Goal: Information Seeking & Learning: Check status

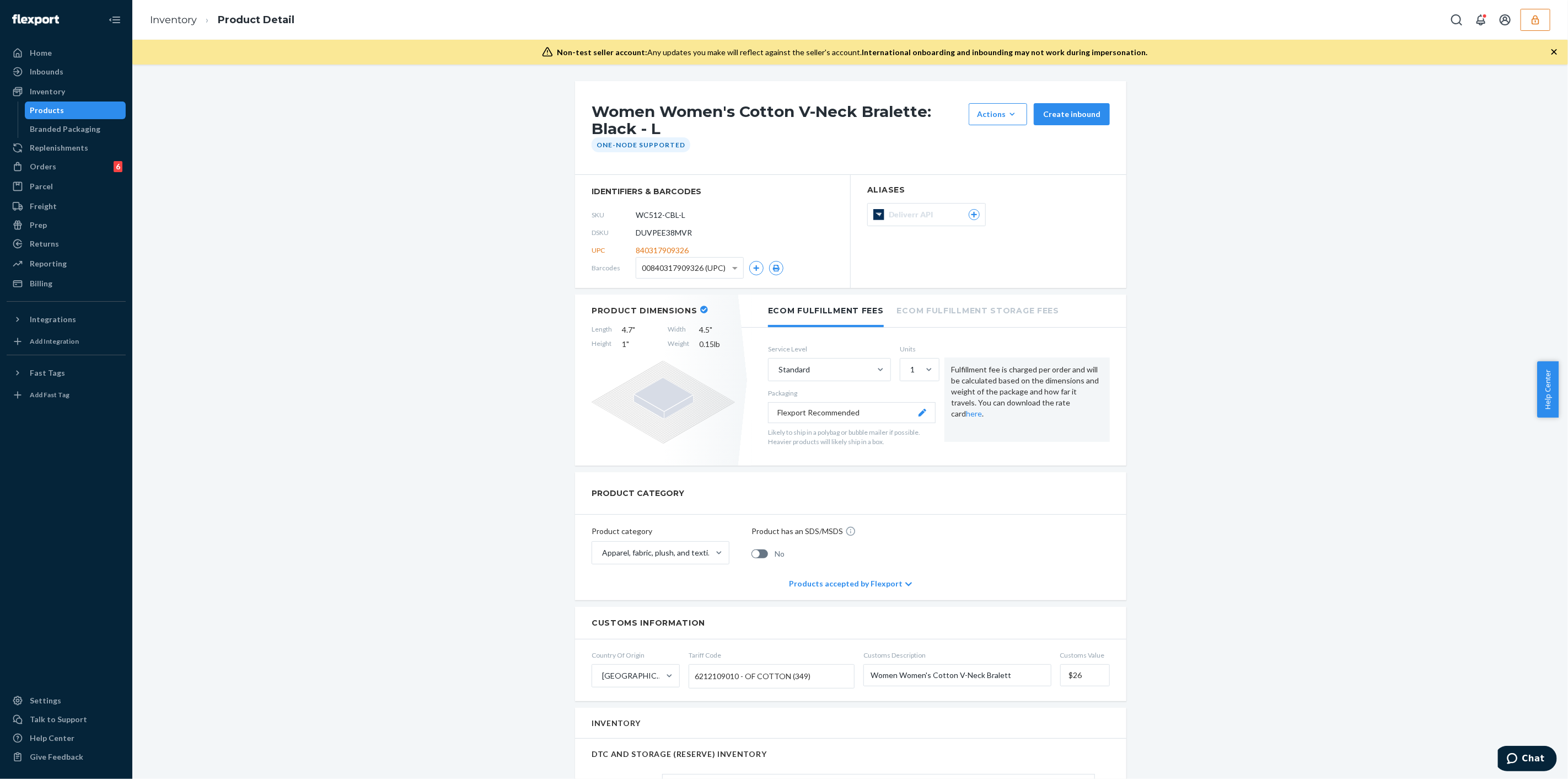
click at [1537, 26] on button "button" at bounding box center [1535, 19] width 30 height 22
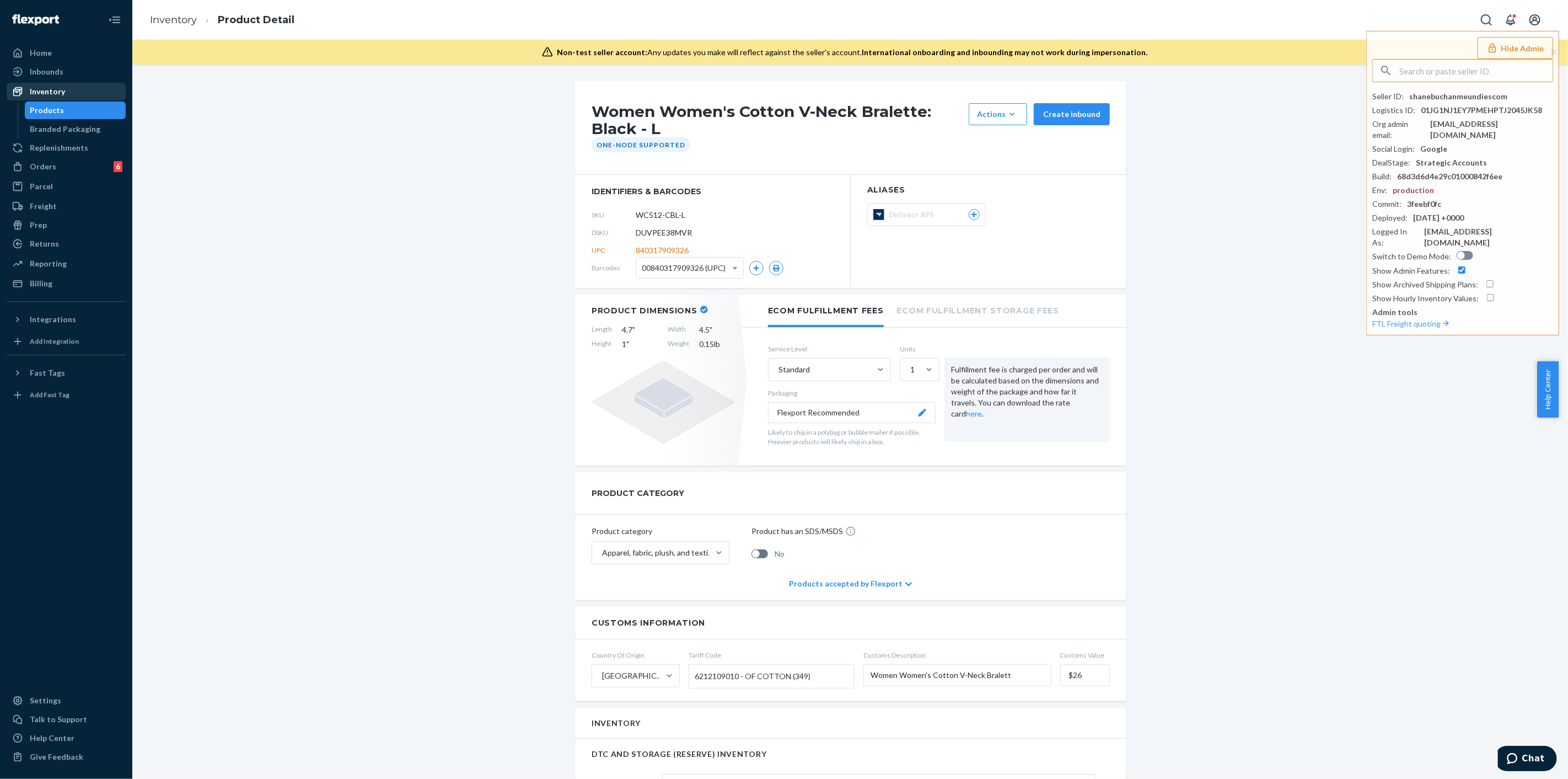
click at [61, 86] on div "Inventory" at bounding box center [47, 91] width 35 height 11
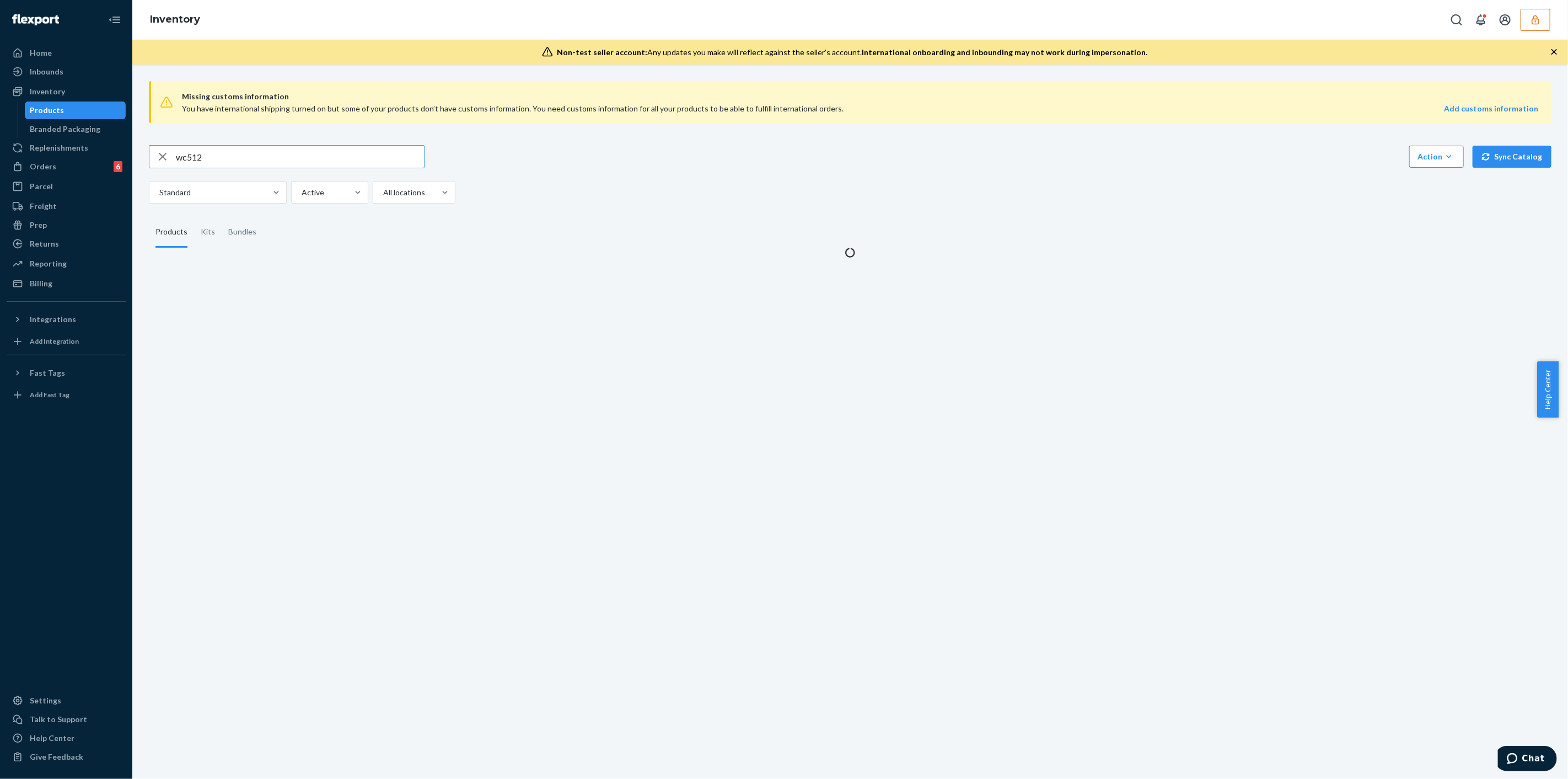
click at [250, 149] on input "wc512" at bounding box center [300, 157] width 248 height 22
click at [250, 150] on input "wc512" at bounding box center [300, 157] width 248 height 22
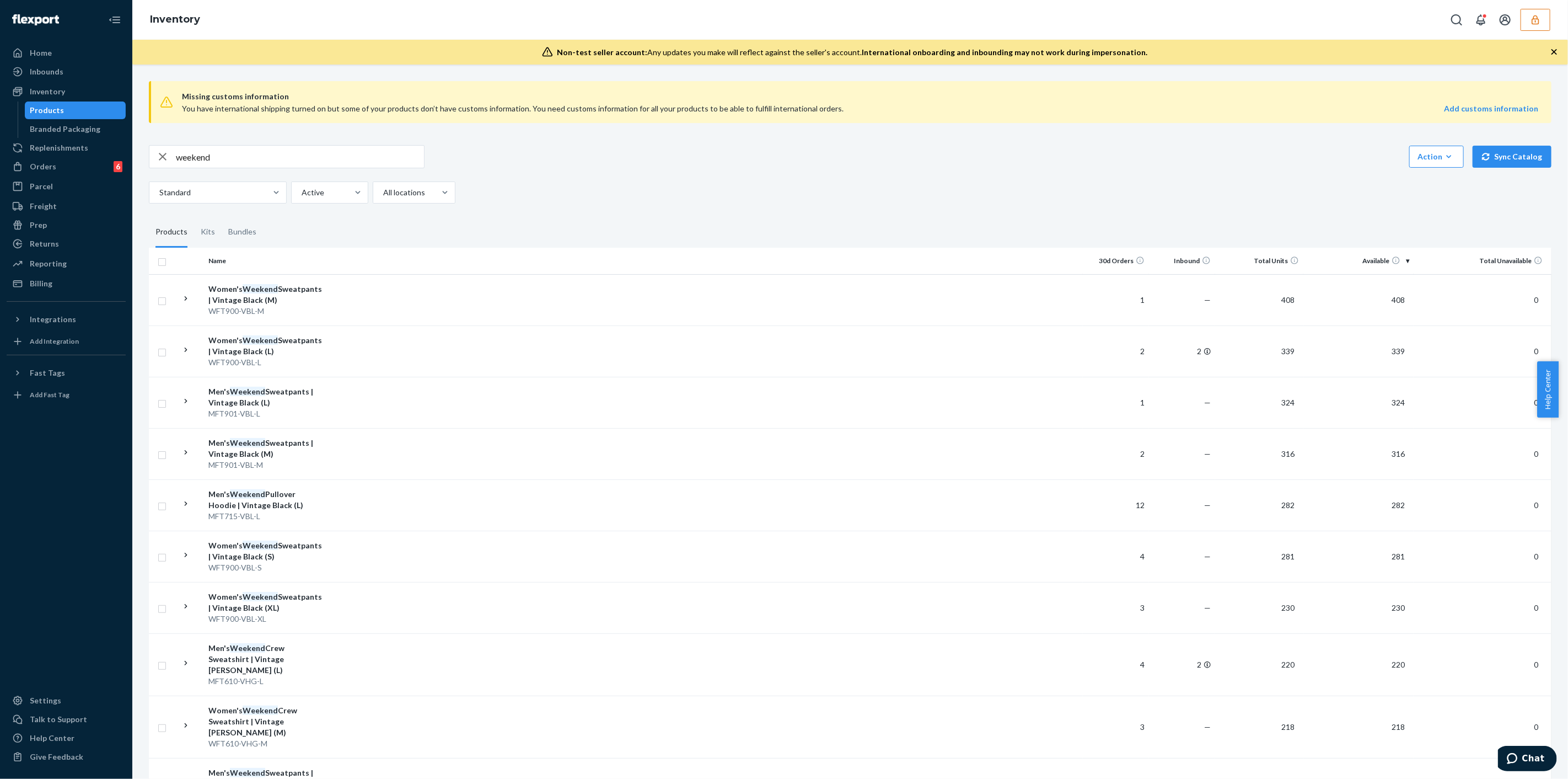
click at [307, 163] on input "weekend" at bounding box center [300, 157] width 248 height 22
type input "weekend straight"
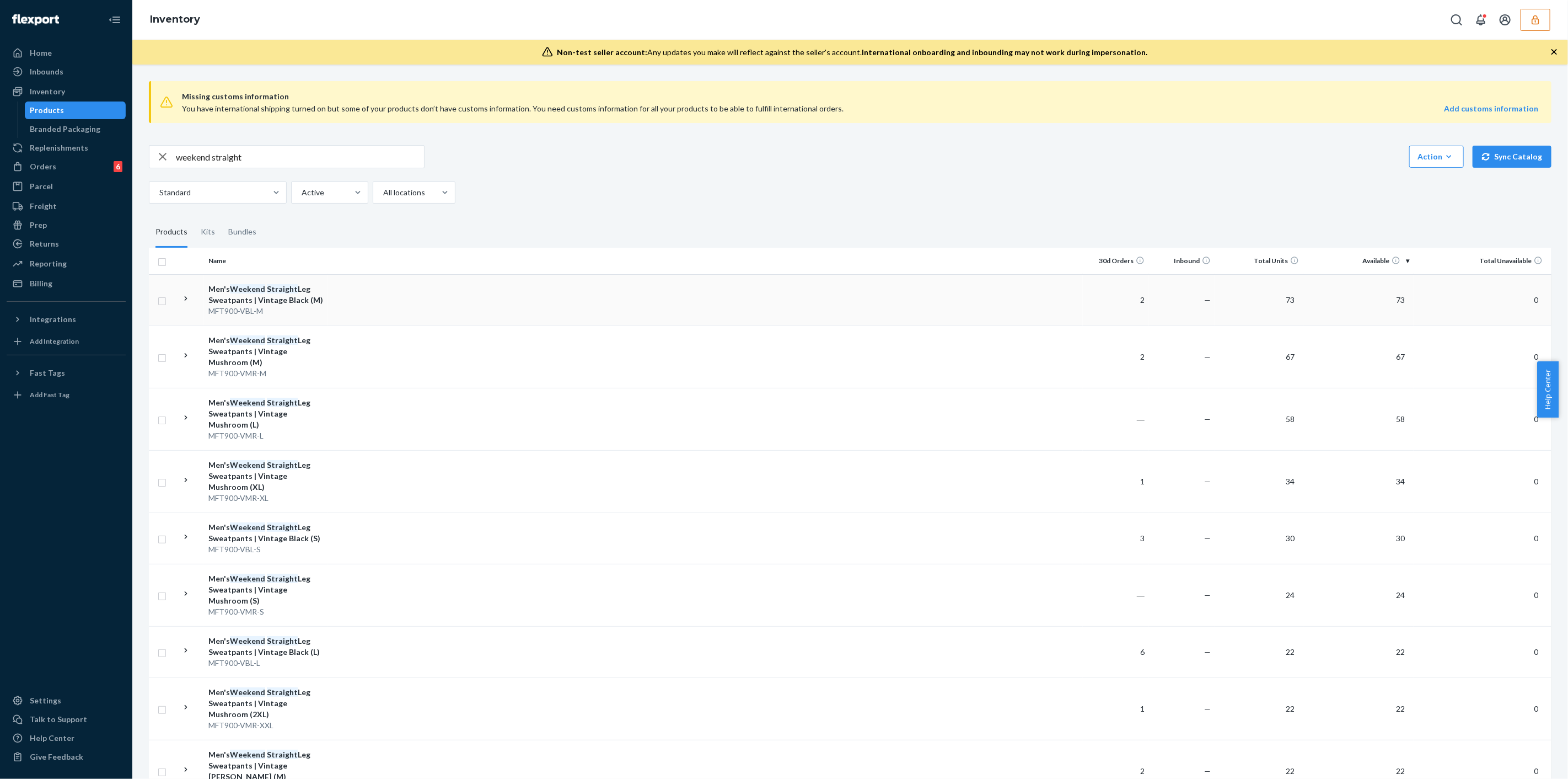
click at [359, 294] on td at bounding box center [705, 300] width 755 height 51
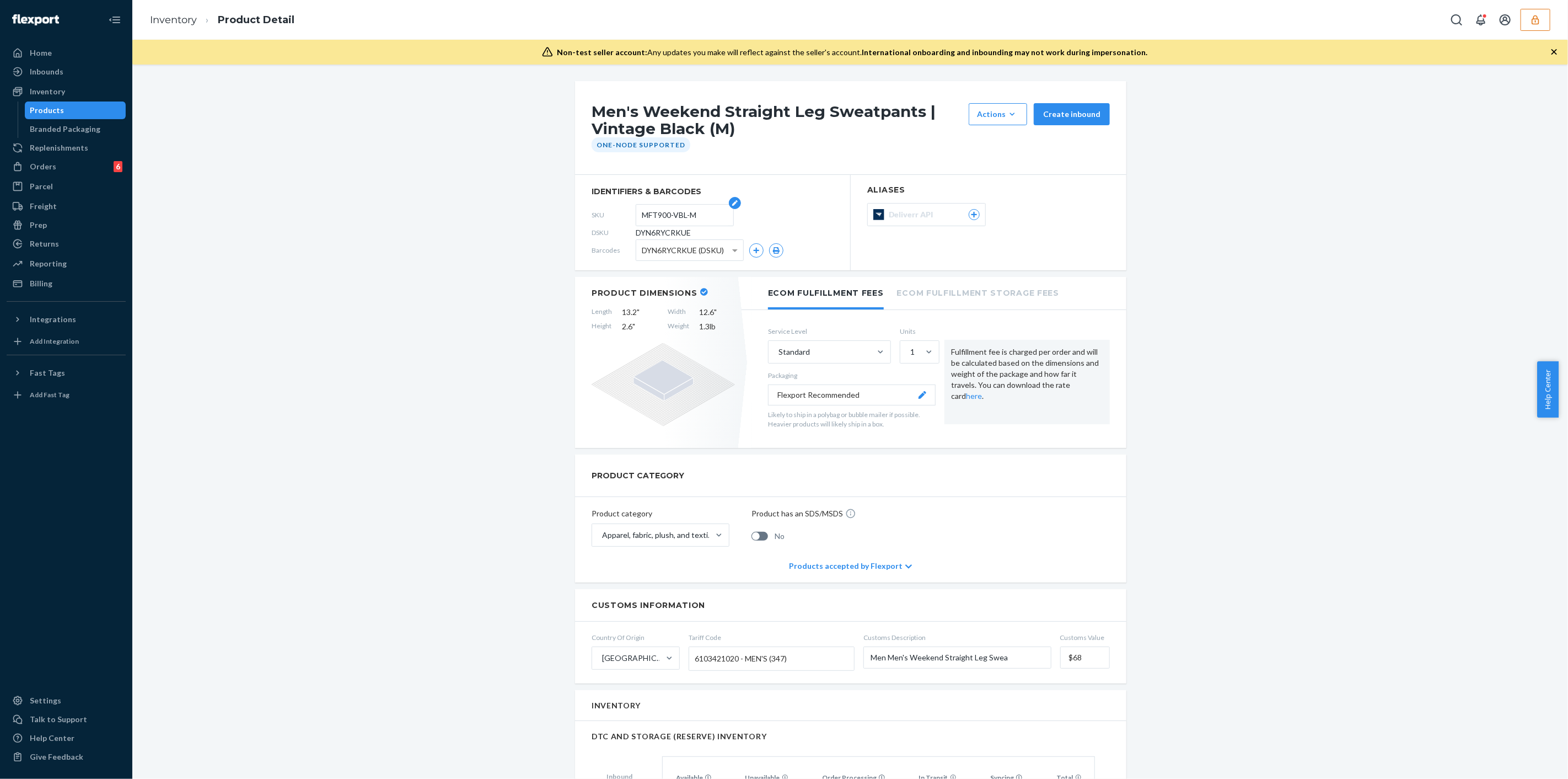
click at [691, 211] on input "MFT900-VBL-M" at bounding box center [684, 215] width 86 height 21
click at [690, 211] on input "MFT900-VBL-M" at bounding box center [684, 215] width 86 height 21
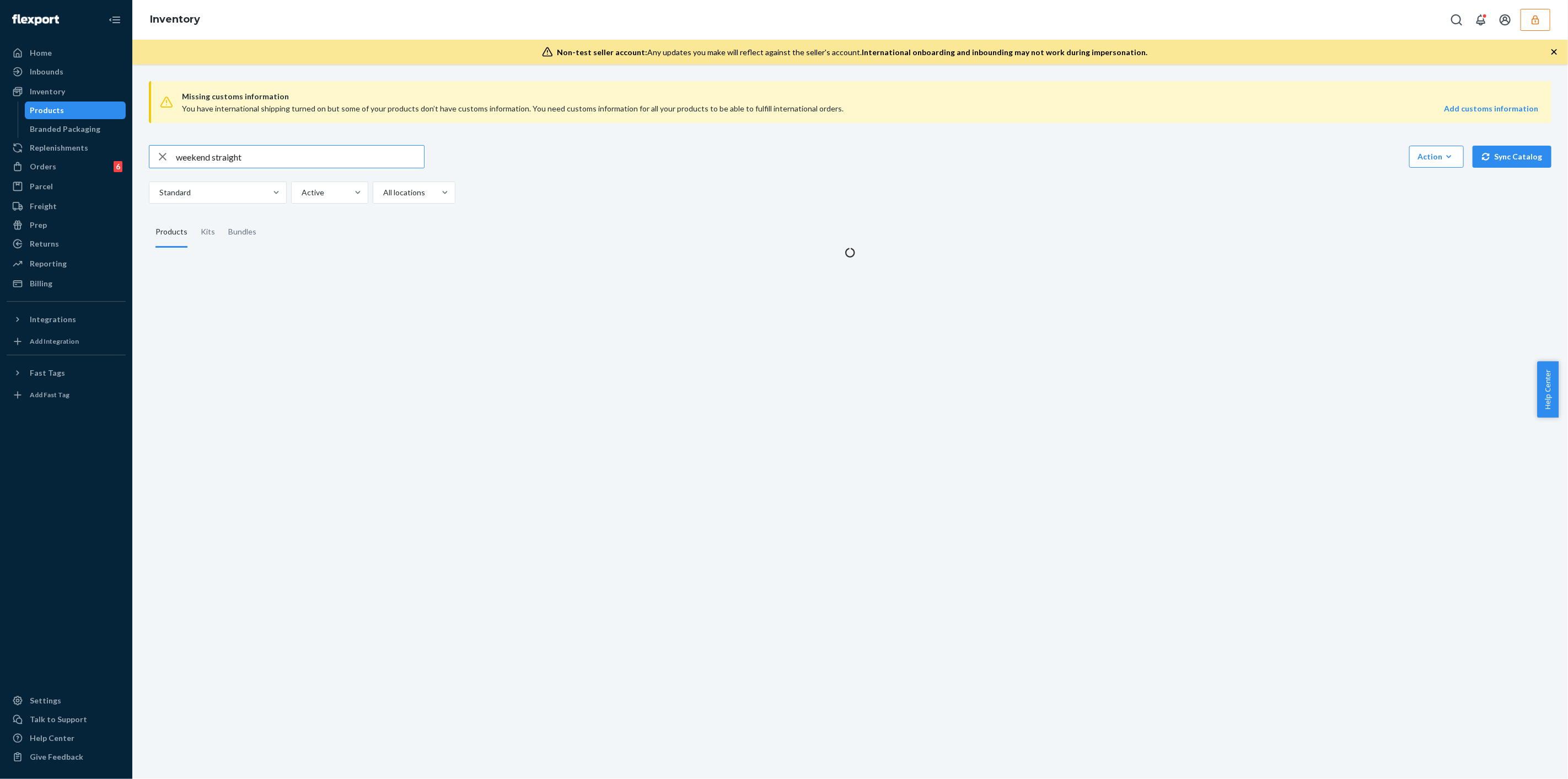
click at [278, 150] on input "weekend straight" at bounding box center [300, 157] width 248 height 22
click at [276, 150] on input "weekend straight" at bounding box center [300, 157] width 248 height 22
click at [276, 149] on input "weekend straight" at bounding box center [300, 157] width 248 height 22
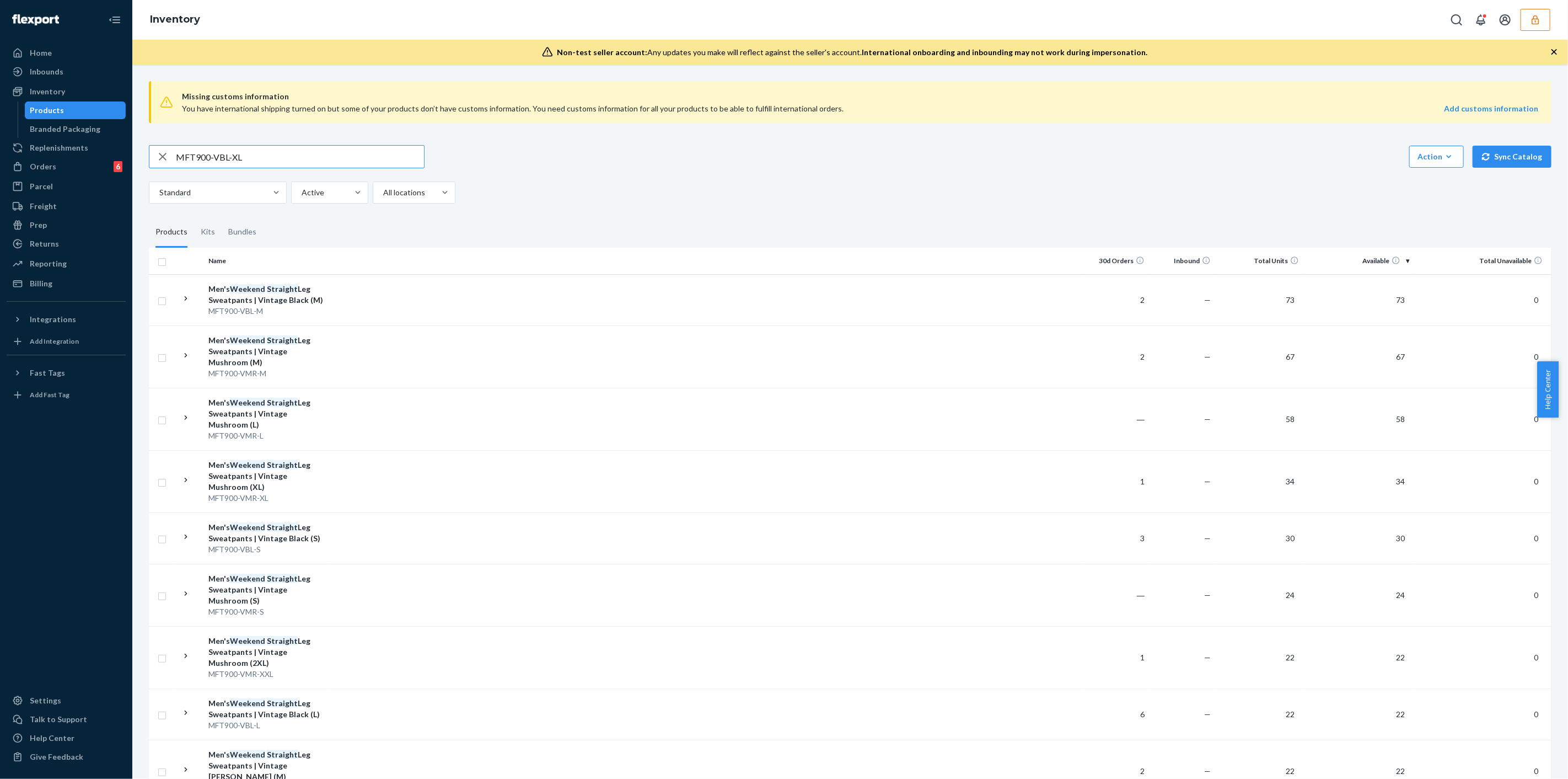
type input "MFT900-VBL-XL"
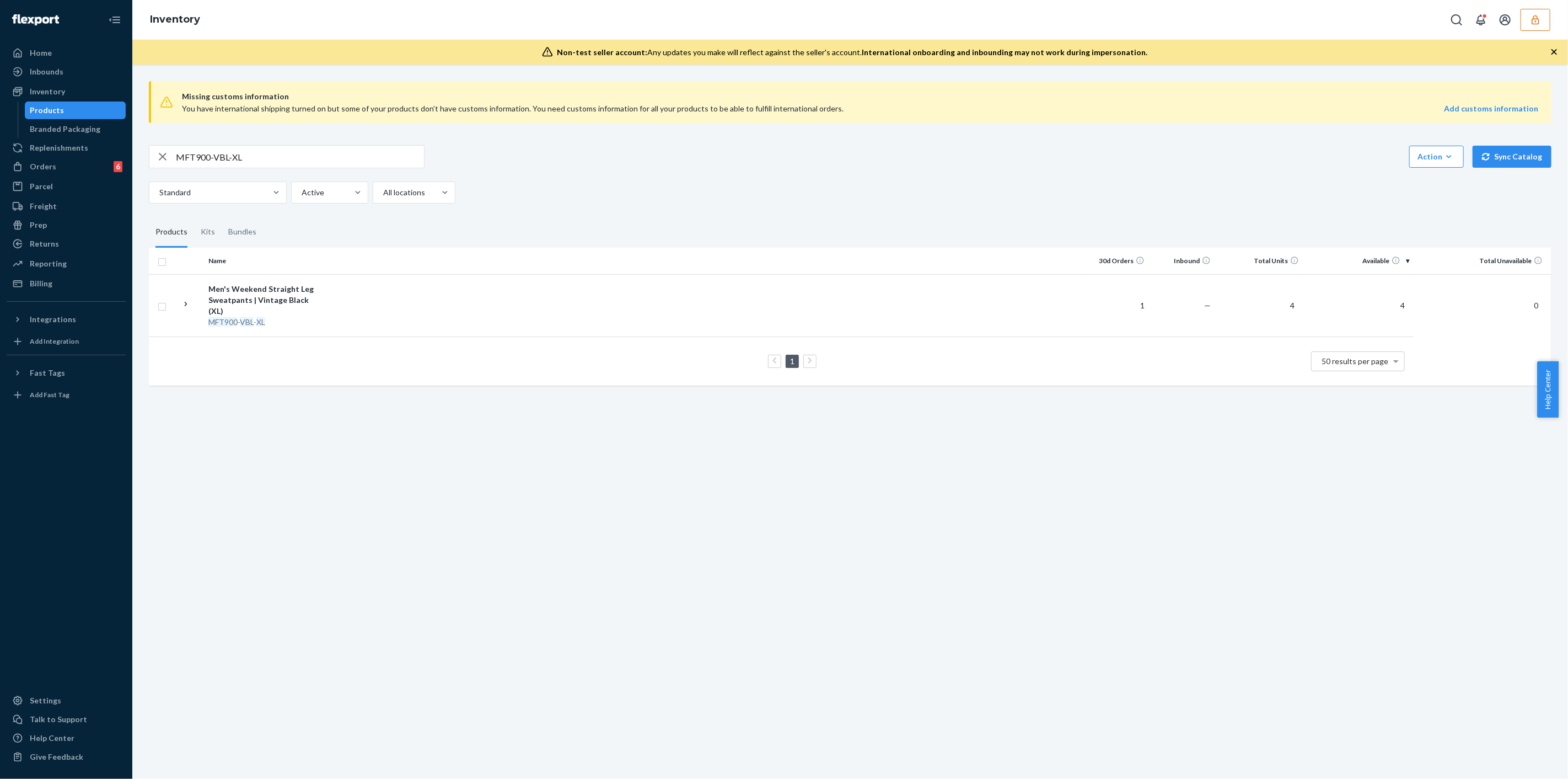
click at [430, 295] on td at bounding box center [705, 305] width 755 height 62
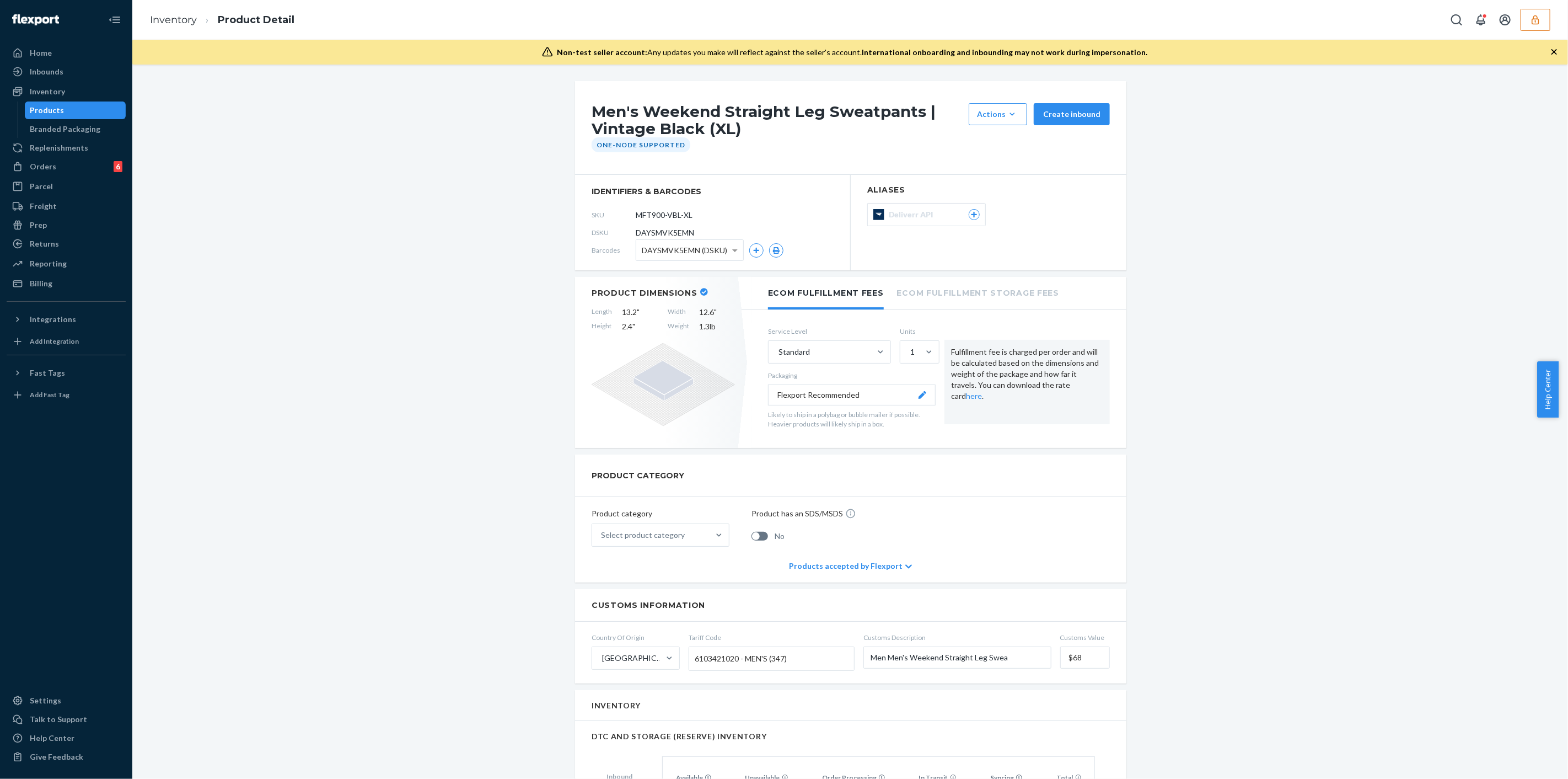
click at [671, 228] on span "DAYSMVK5EMN" at bounding box center [665, 233] width 58 height 11
copy span "DAYSMVK5EMN"
click at [676, 217] on input "MFT900-VBL-XL" at bounding box center [684, 215] width 86 height 21
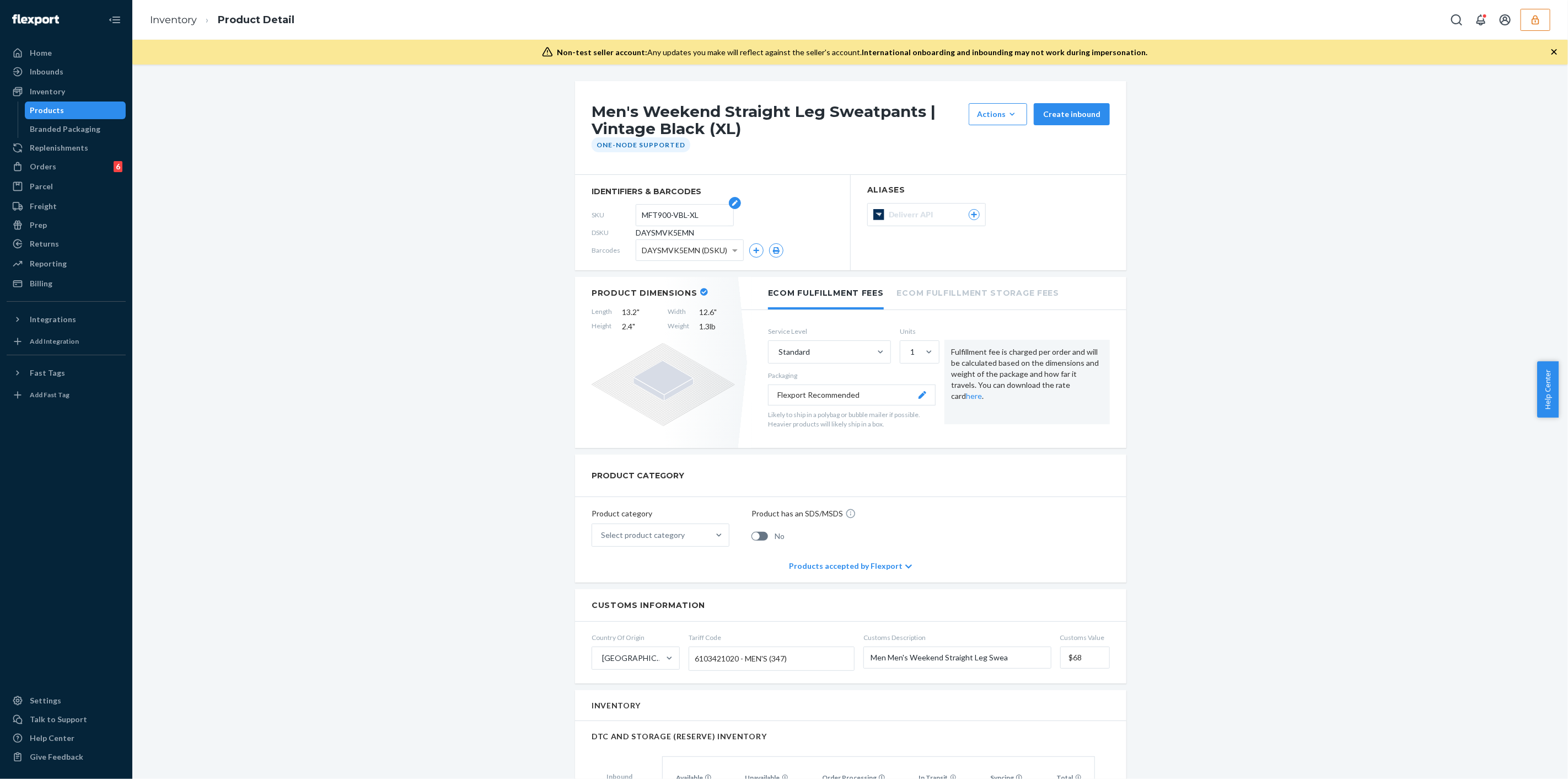
click at [676, 217] on input "MFT900-VBL-XL" at bounding box center [684, 215] width 86 height 21
click at [1547, 21] on button "button" at bounding box center [1535, 19] width 30 height 22
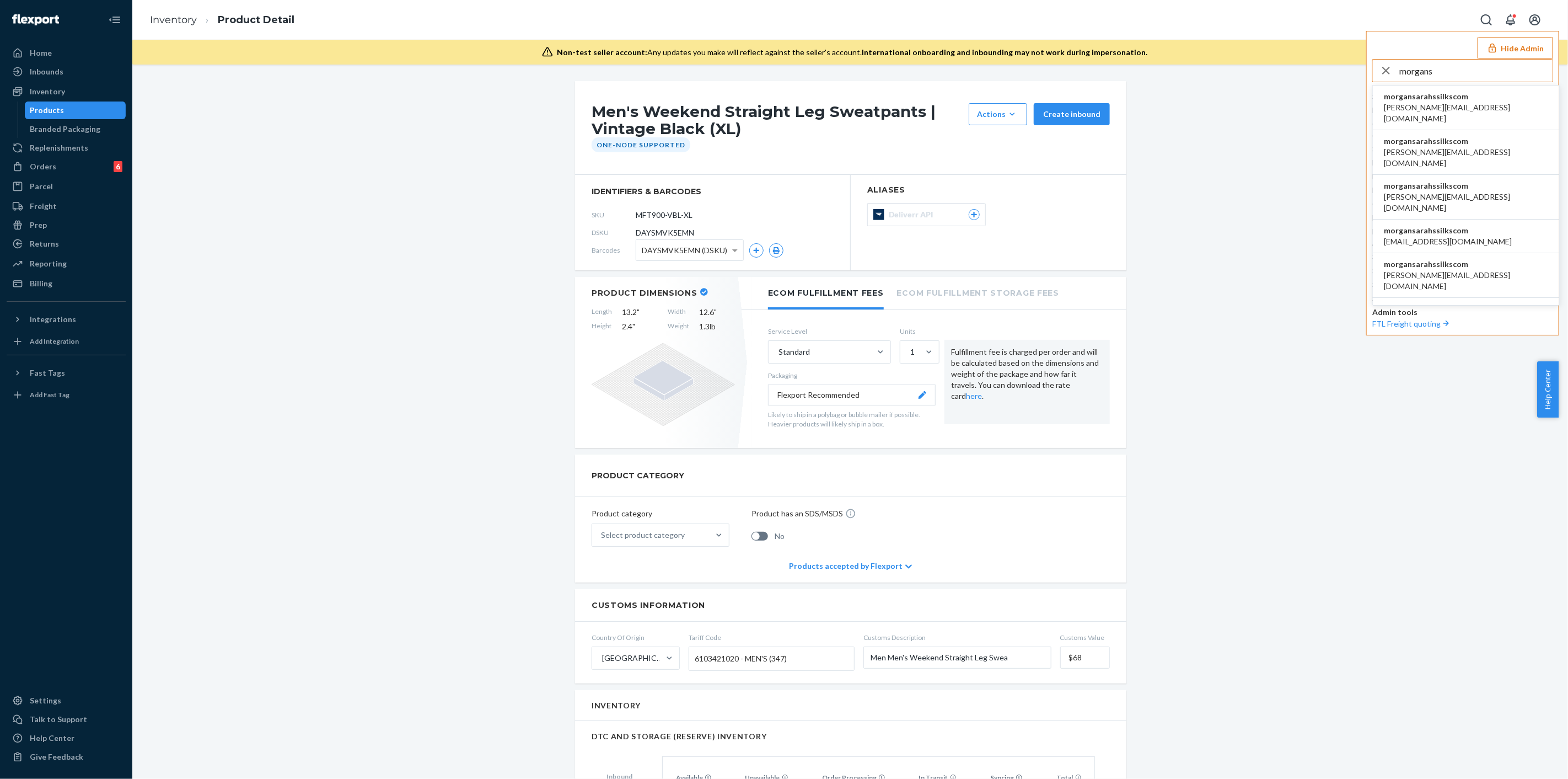
type input "morgans"
drag, startPoint x: 1449, startPoint y: 100, endPoint x: 1450, endPoint y: 94, distance: 6.1
click at [1448, 100] on span "morgansarahssilkscom" at bounding box center [1466, 96] width 164 height 11
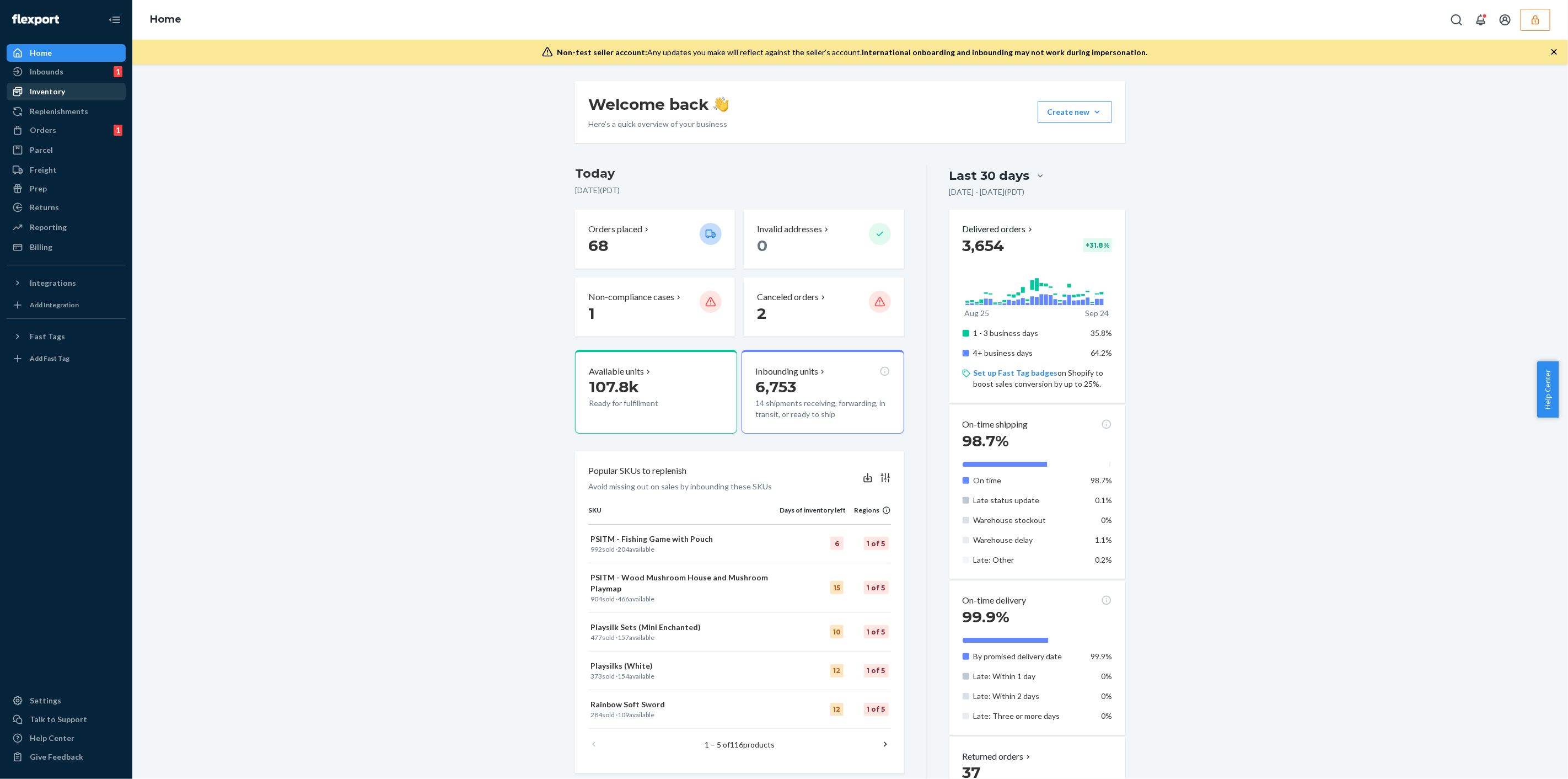
click at [55, 94] on div "Inventory" at bounding box center [47, 91] width 35 height 11
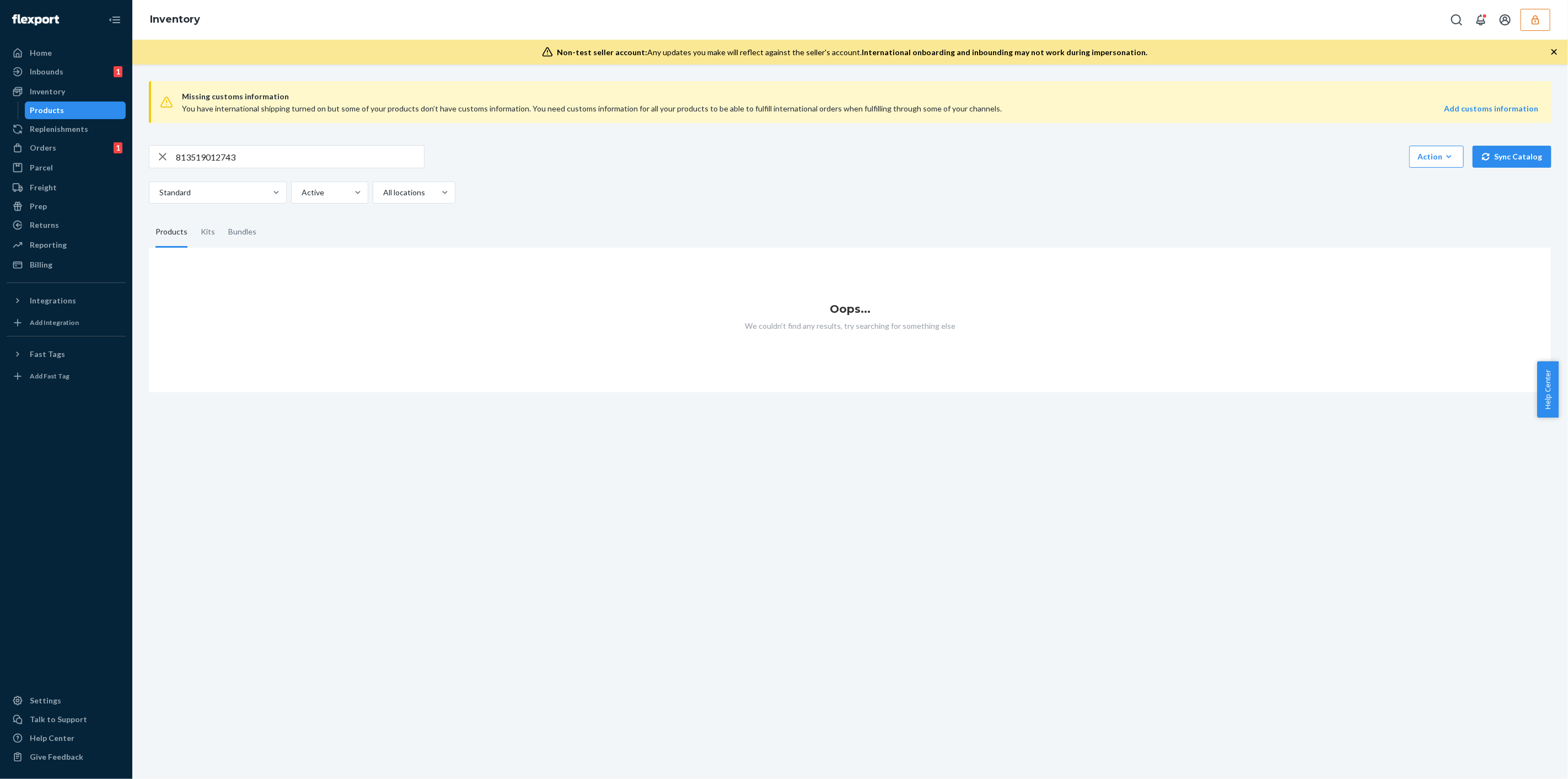
click at [251, 157] on input "813519012743" at bounding box center [300, 157] width 248 height 22
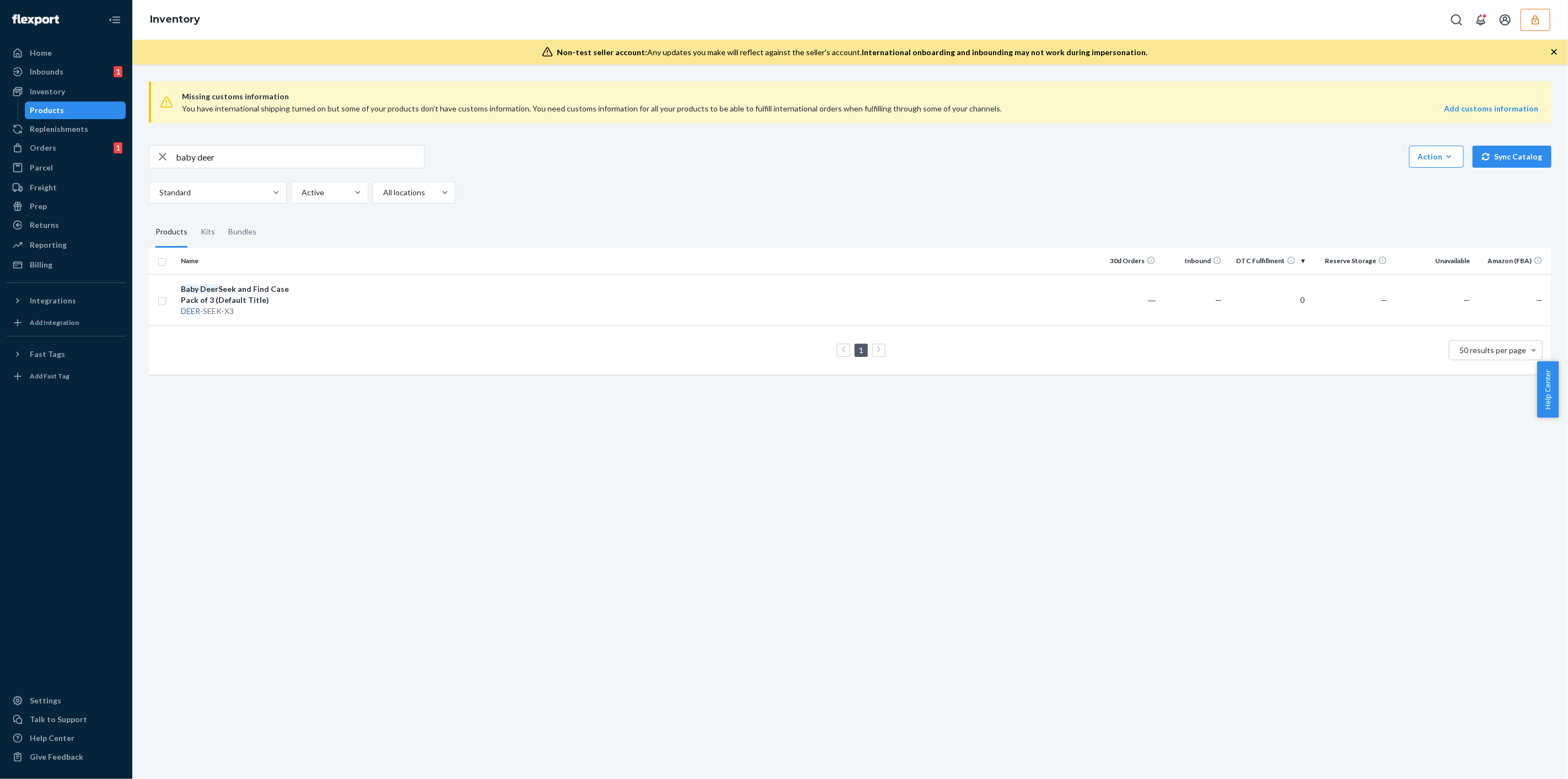
click at [285, 161] on input "baby deer" at bounding box center [300, 157] width 248 height 22
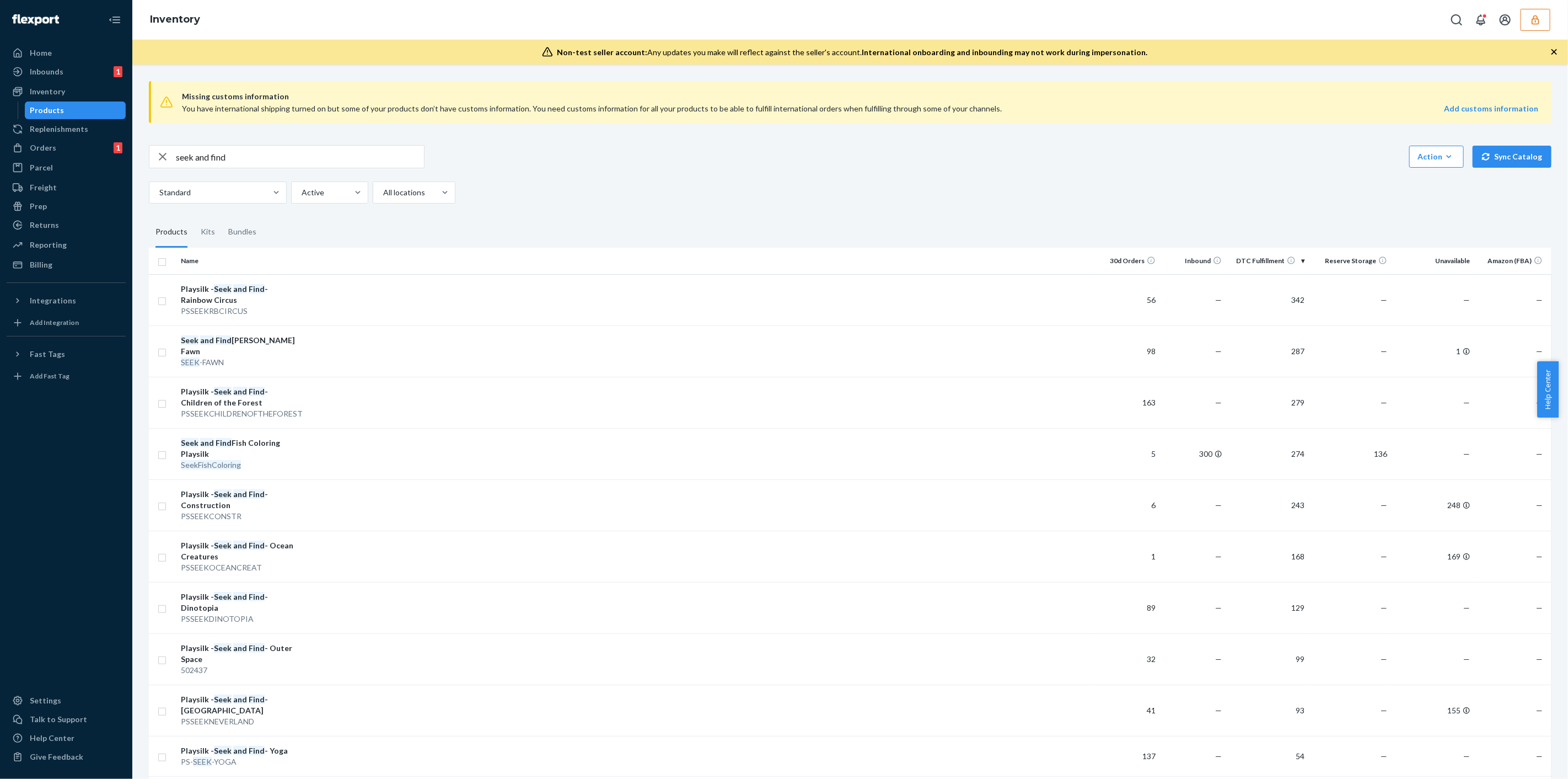
click at [1533, 9] on button "button" at bounding box center [1535, 19] width 30 height 22
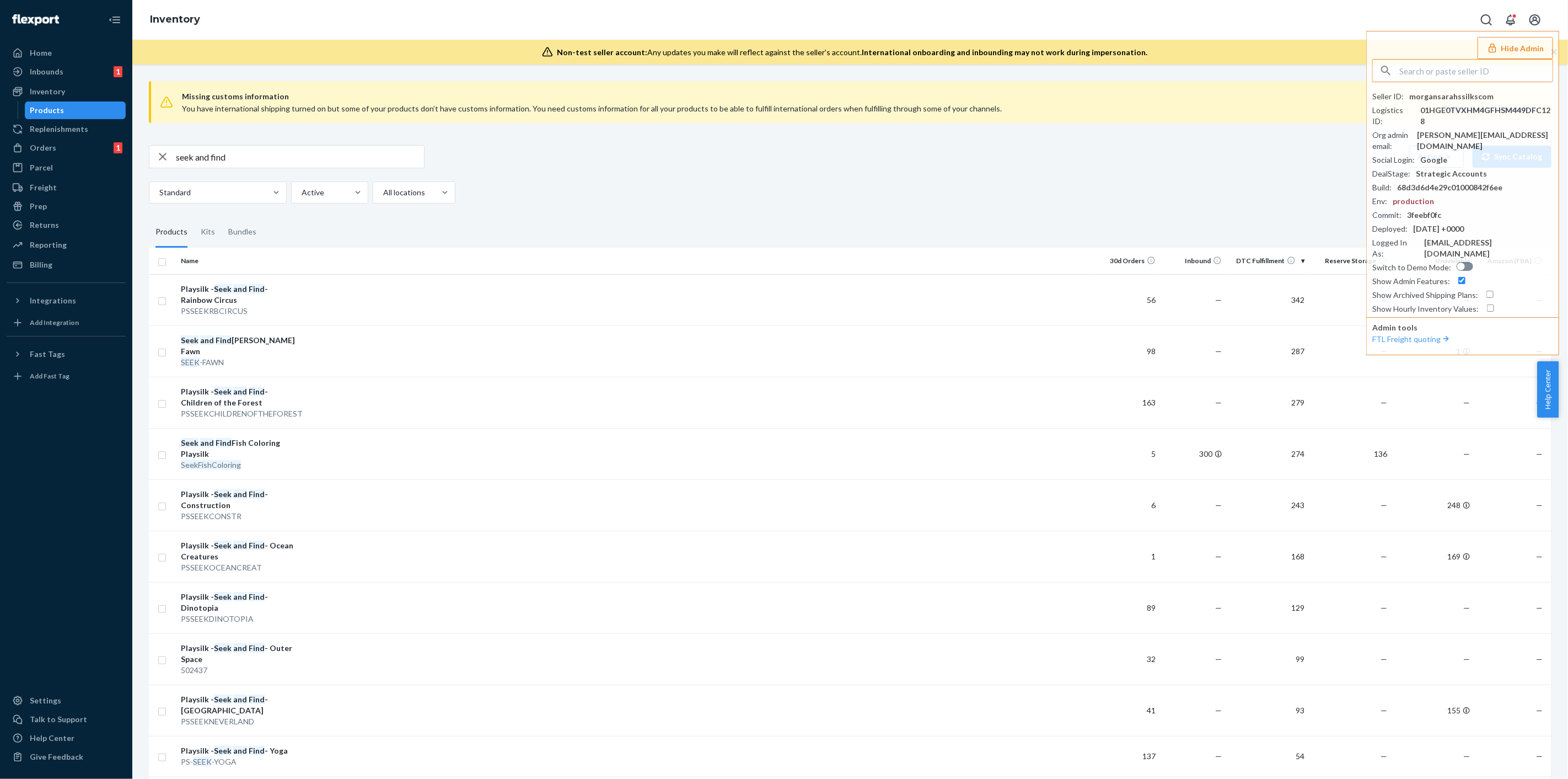
click at [1136, 174] on div "seek and find Action Create product Create kit or bundle Bulk create products B…" at bounding box center [850, 174] width 1402 height 58
click at [331, 156] on input "seek and find" at bounding box center [300, 157] width 248 height 22
type input "baby deer seek"
